Goal: Information Seeking & Learning: Learn about a topic

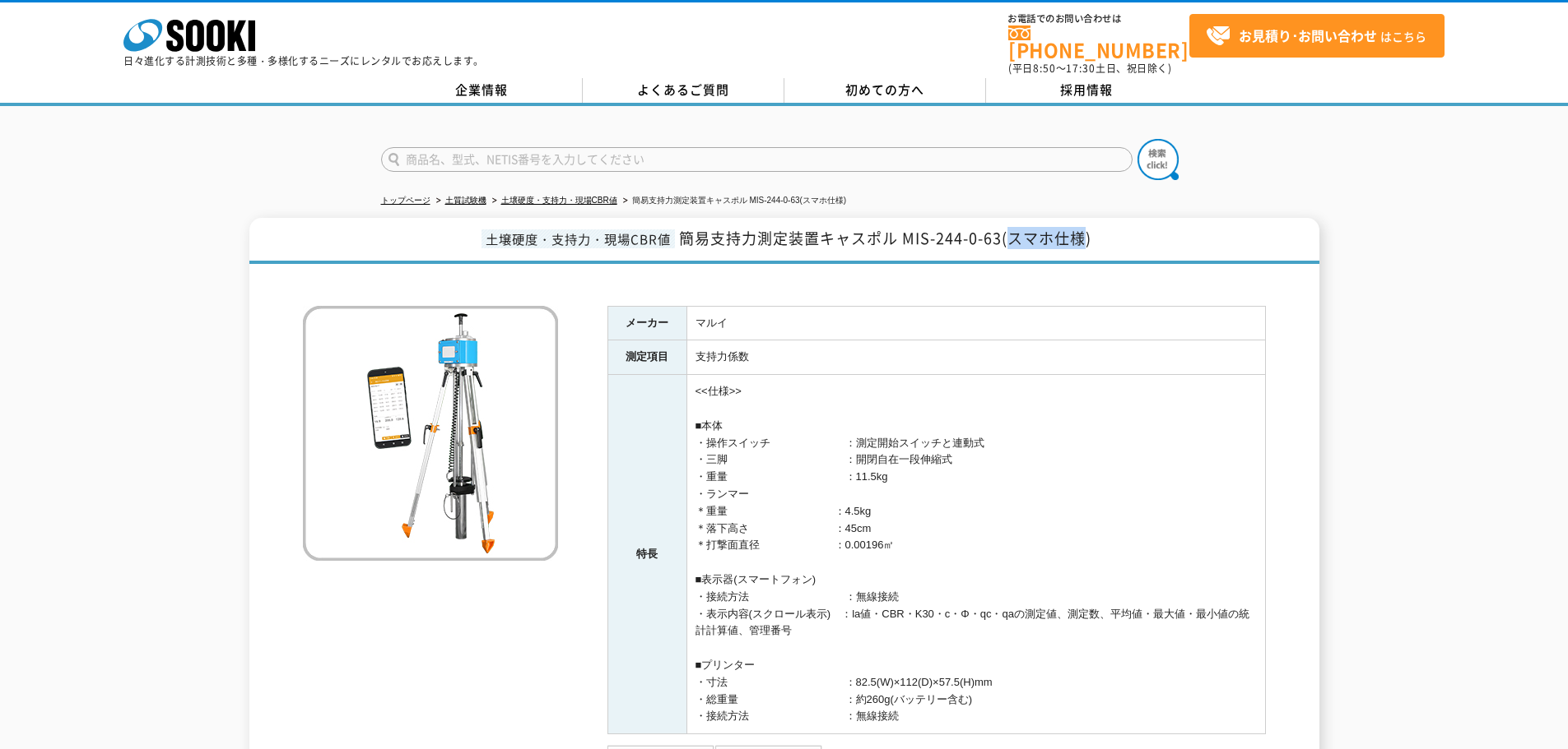
drag, startPoint x: 1013, startPoint y: 230, endPoint x: 1084, endPoint y: 232, distance: 71.0
click at [1084, 232] on span "簡易支持力測定装置キャスポル MIS-244-0-63(スマホ仕様)" at bounding box center [885, 238] width 413 height 22
click at [1084, 325] on td "マルイ" at bounding box center [976, 324] width 579 height 35
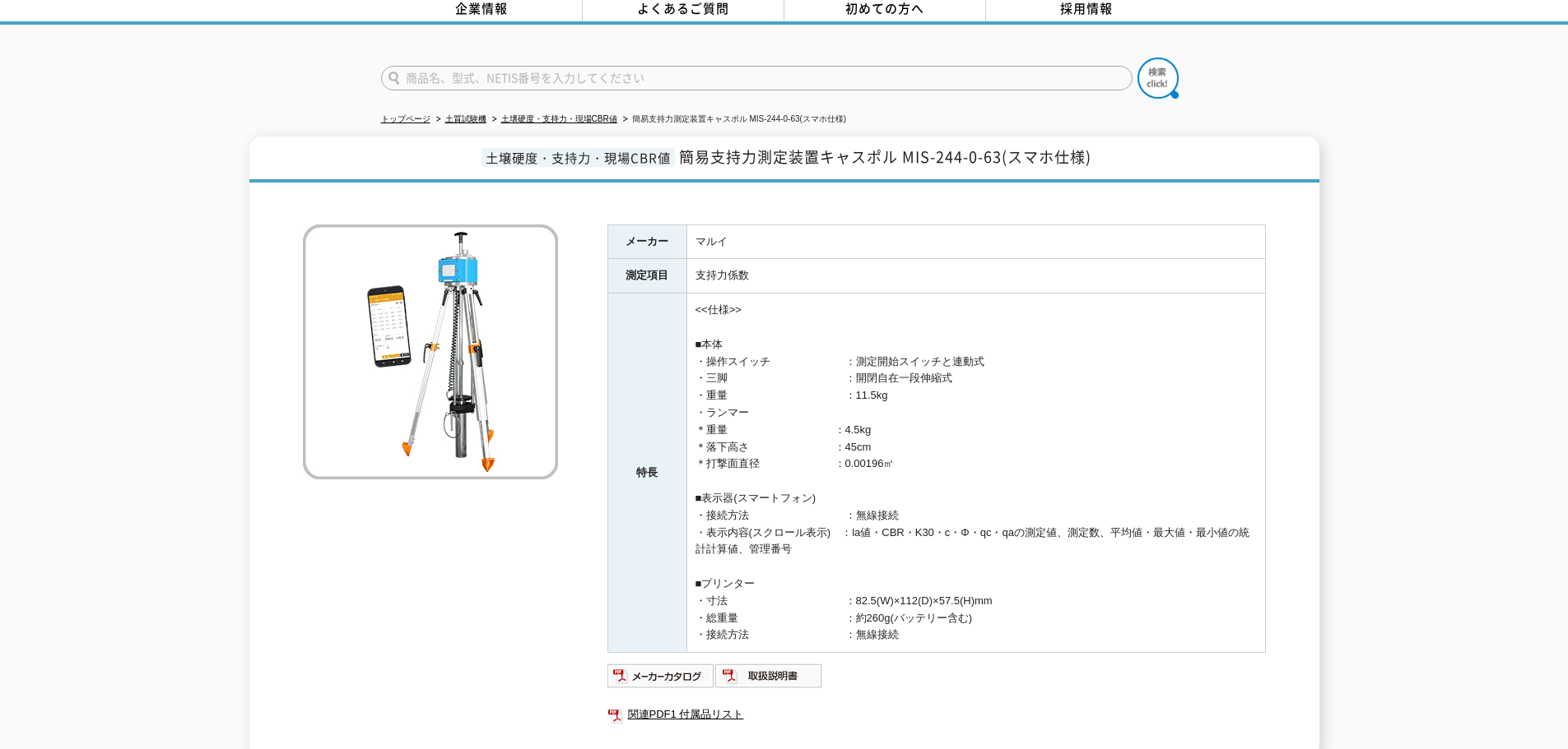
scroll to position [82, 0]
drag, startPoint x: 680, startPoint y: 143, endPoint x: 891, endPoint y: 147, distance: 211.0
click at [891, 147] on span "簡易支持力測定装置キャスポル MIS-244-0-63(スマホ仕様)" at bounding box center [885, 156] width 413 height 22
copy span "簡易支持力測定装置キャスポル"
click at [941, 145] on span "簡易支持力測定装置キャスポル MIS-244-0-63(スマホ仕様)" at bounding box center [885, 156] width 413 height 22
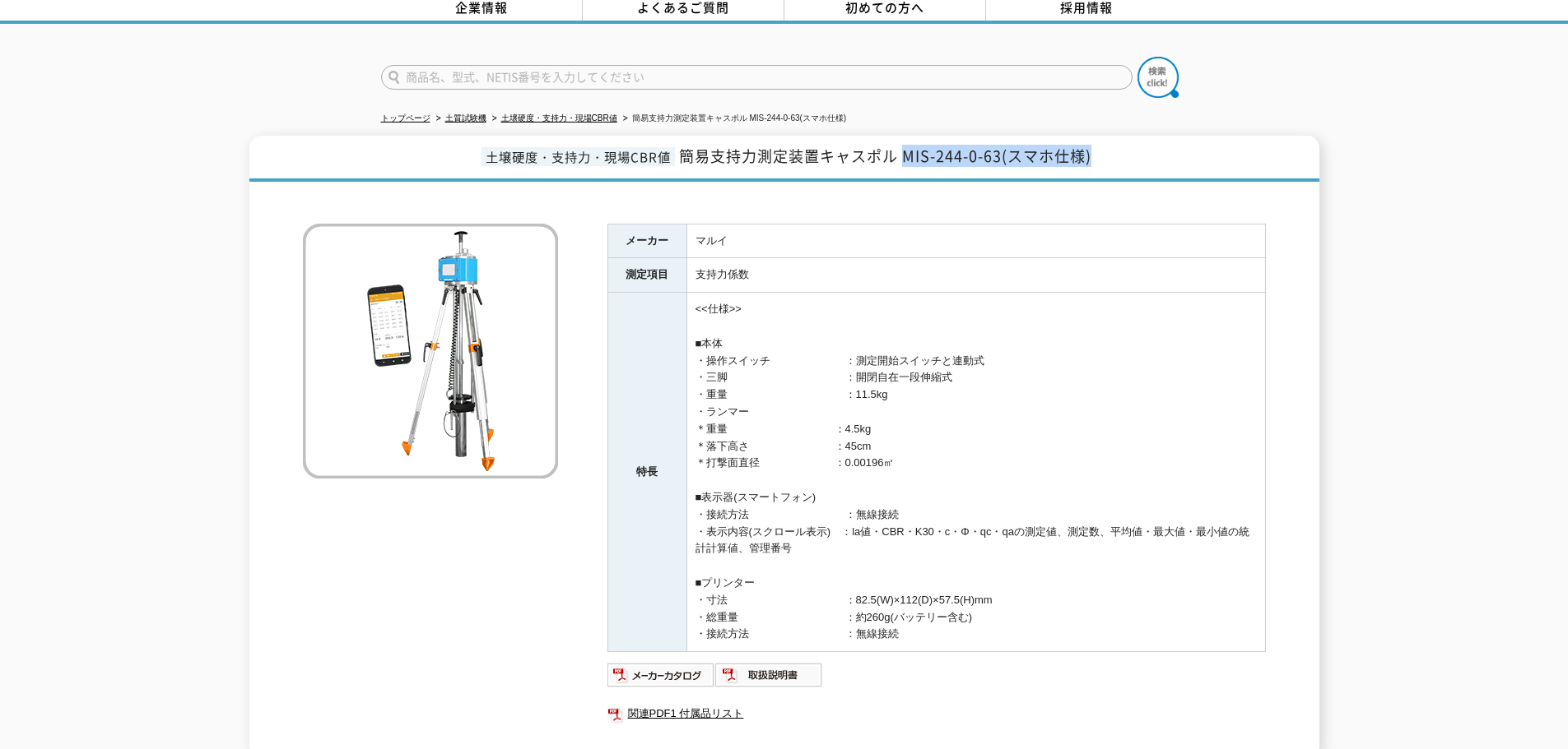
drag, startPoint x: 904, startPoint y: 146, endPoint x: 1097, endPoint y: 136, distance: 193.3
click at [1097, 136] on h1 "土壌硬度・支持力・現場CBR値 簡易支持力測定装置キャスポル MIS-244-0-63(スマホ仕様)" at bounding box center [784, 158] width 1070 height 46
copy span "MIS-244-0-63(スマホ仕様)"
